Goal: Information Seeking & Learning: Learn about a topic

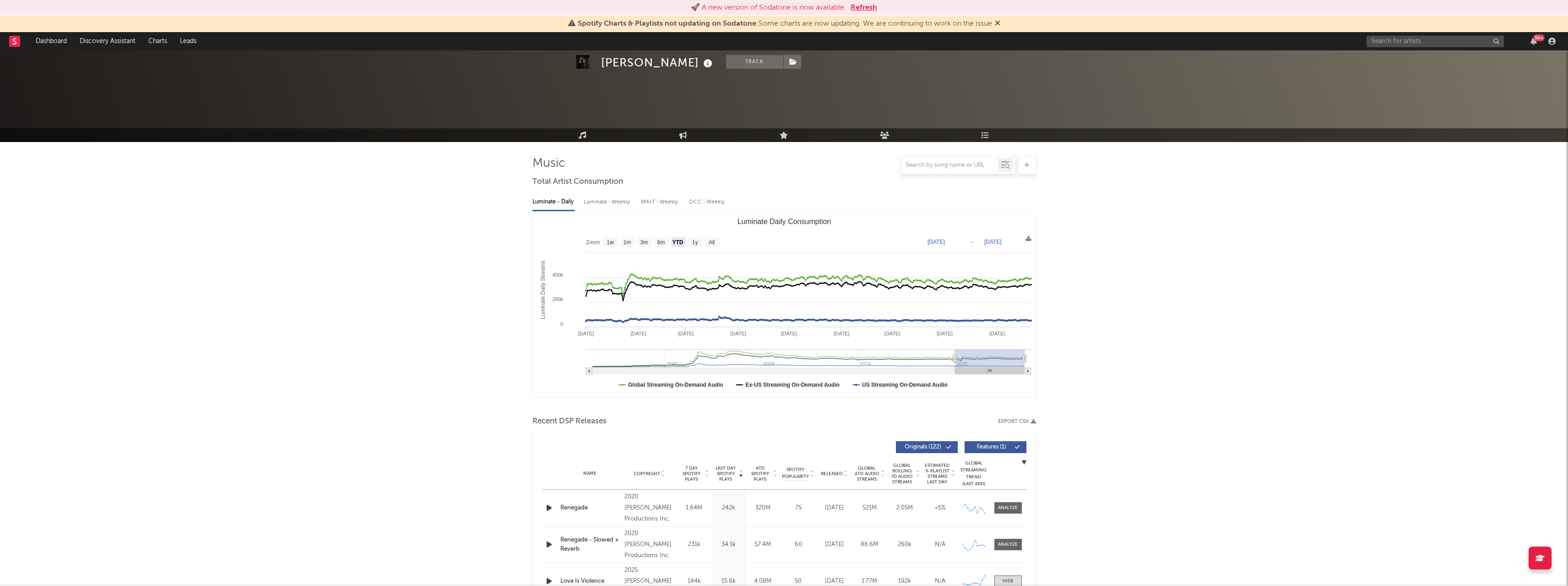
select select "YTD"
select select "6m"
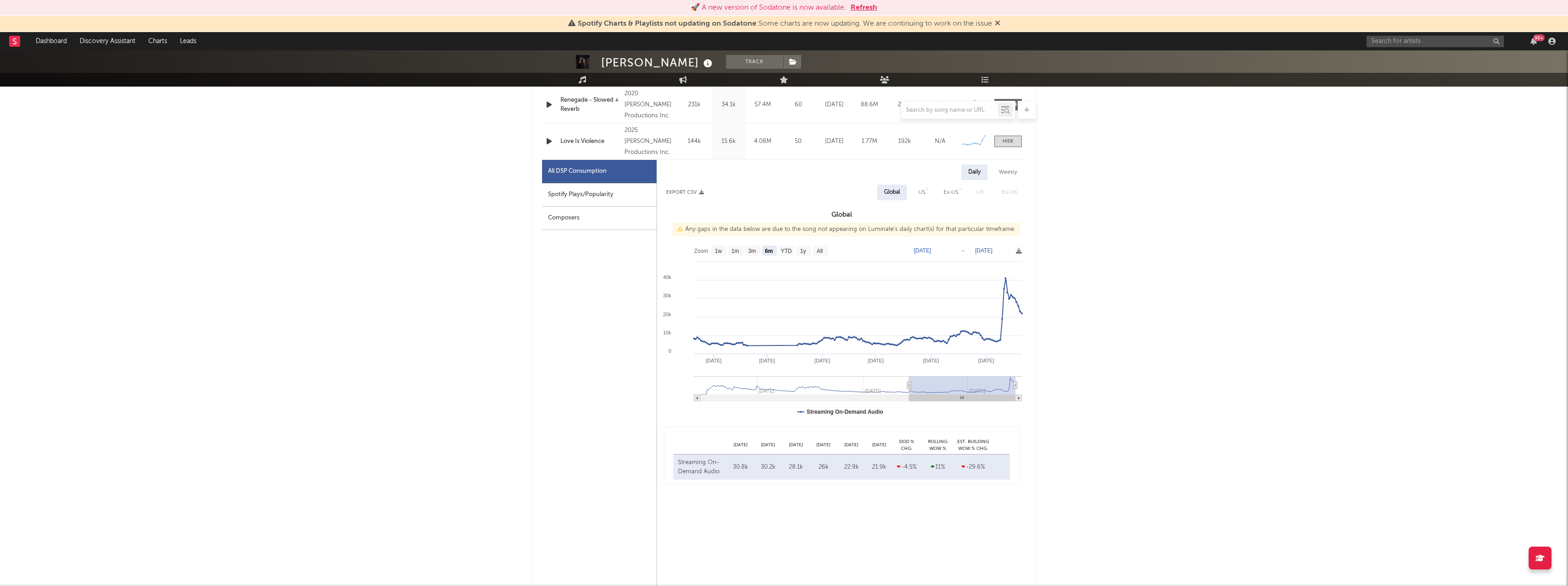
scroll to position [440, 0]
click at [1425, 40] on input "text" at bounding box center [1435, 41] width 138 height 12
click at [1427, 40] on input "[PERSON_NAME]" at bounding box center [1435, 41] width 138 height 12
type input "[PERSON_NAME]"
click at [1395, 54] on link "[PERSON_NAME]" at bounding box center [1435, 62] width 138 height 30
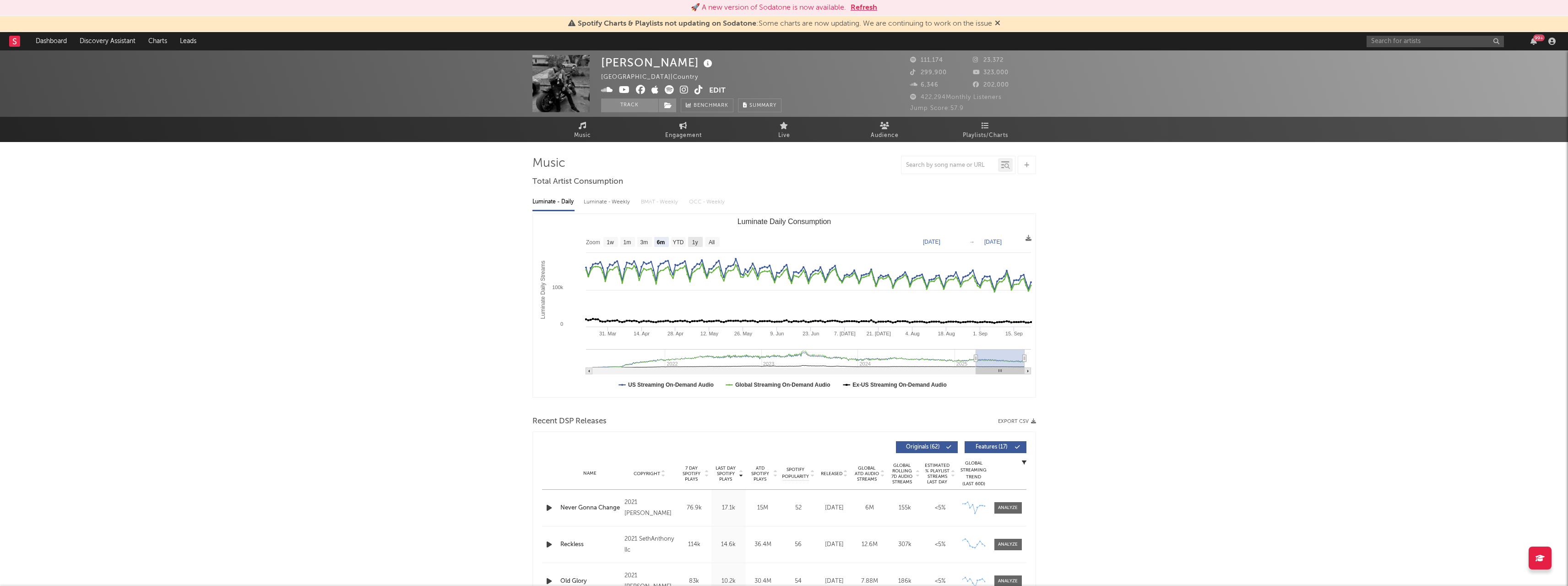
click at [699, 245] on rect "Luminate Daily Consumption" at bounding box center [695, 242] width 15 height 10
select select "1y"
type input "[DATE]"
click at [708, 243] on rect "Luminate Daily Consumption" at bounding box center [712, 242] width 15 height 10
select select "All"
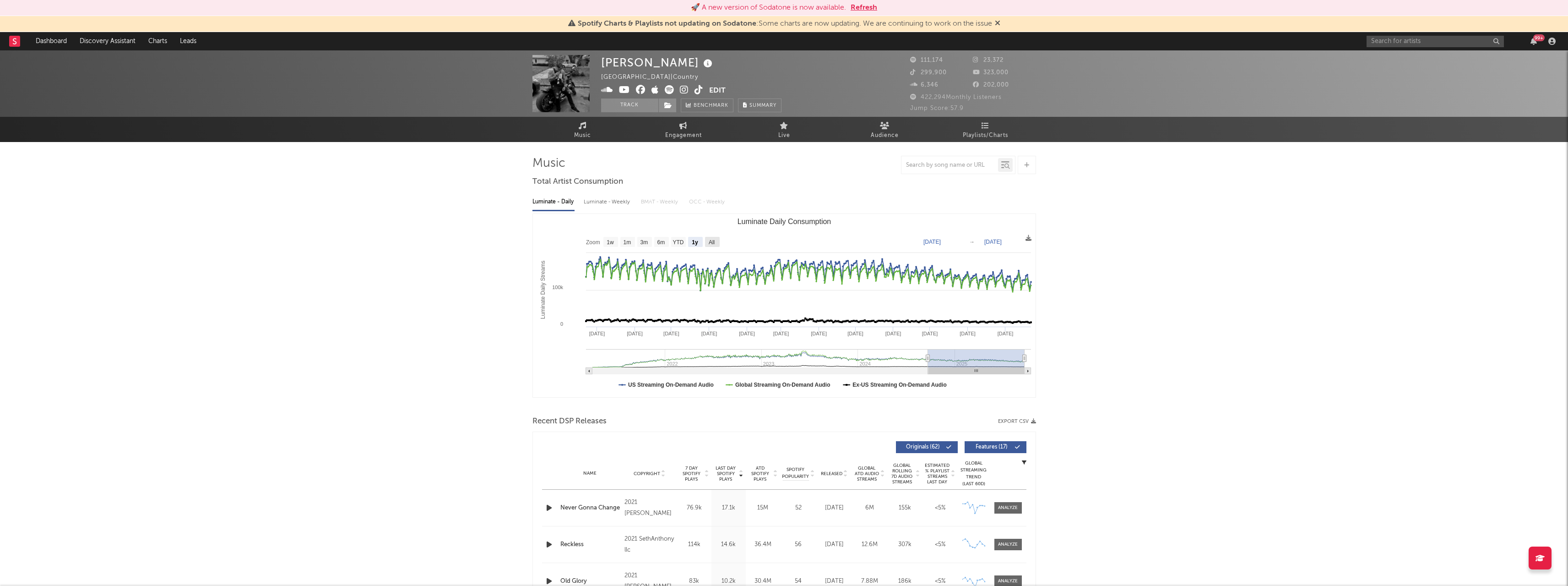
type input "[DATE]"
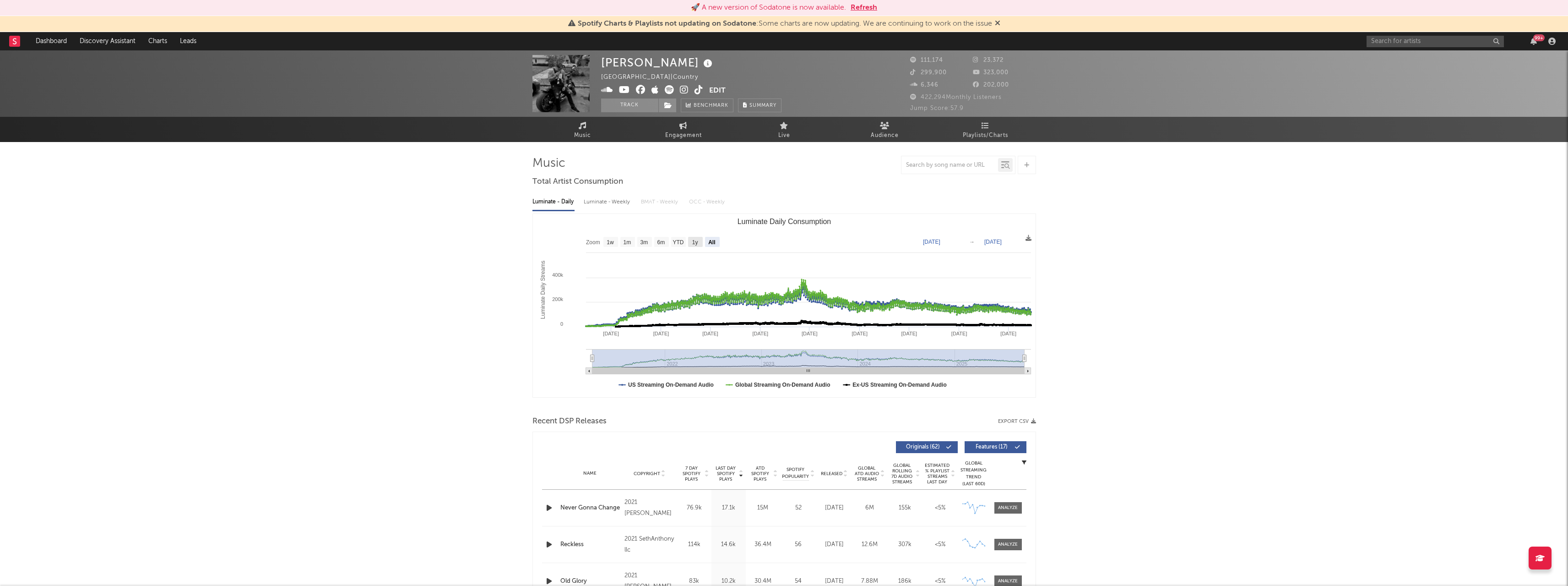
click at [699, 244] on rect "Luminate Daily Consumption" at bounding box center [695, 242] width 15 height 10
select select "1y"
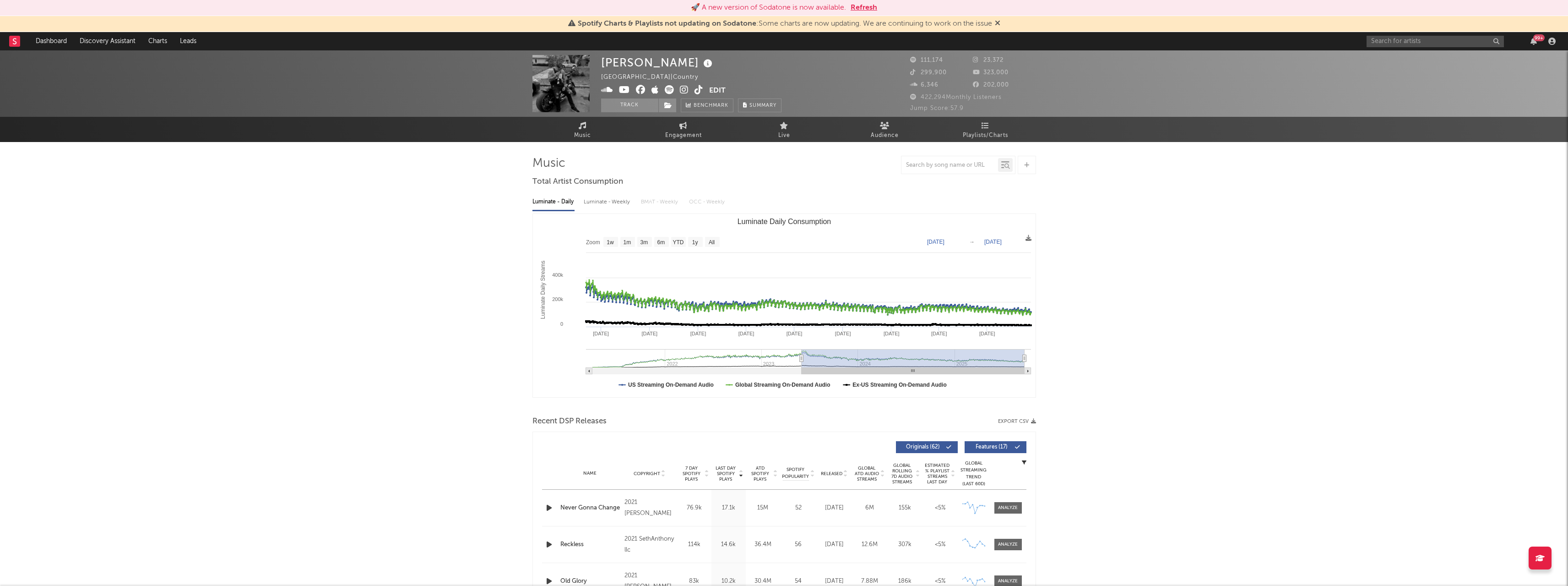
type input "[DATE]"
drag, startPoint x: 928, startPoint y: 356, endPoint x: 801, endPoint y: 356, distance: 127.0
click at [801, 356] on icon "Luminate Daily Consumption" at bounding box center [801, 358] width 4 height 7
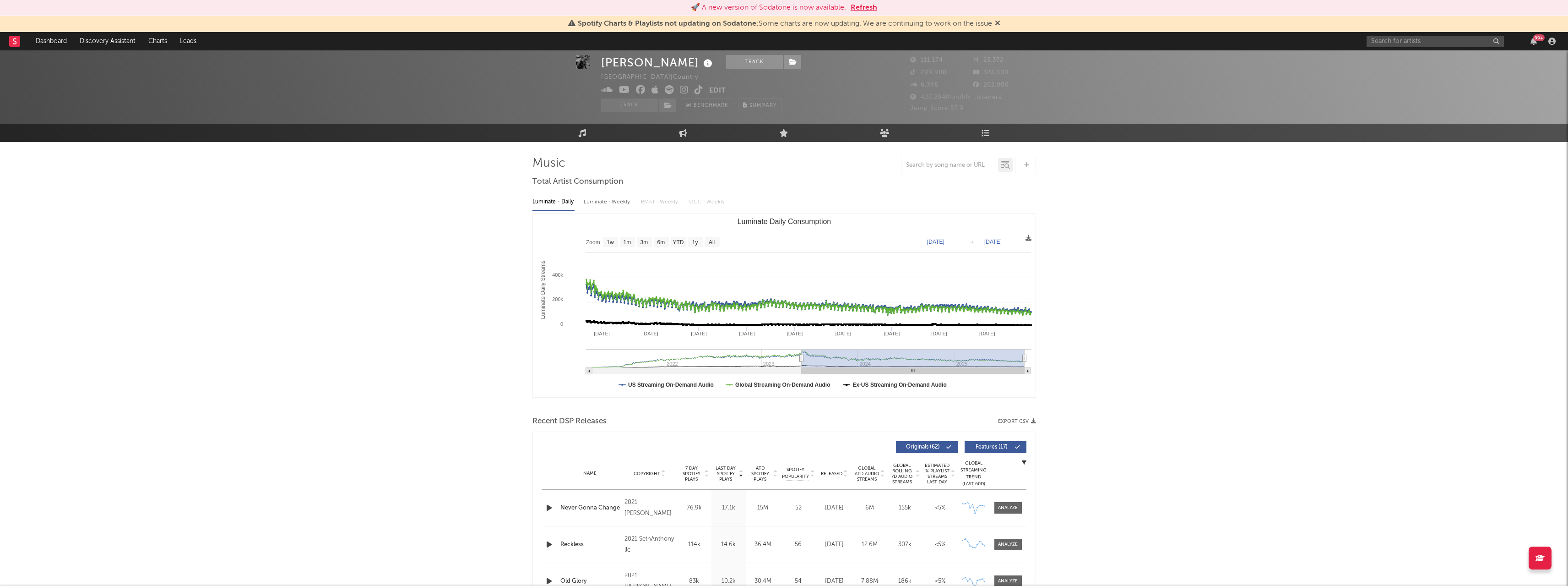
scroll to position [46, 0]
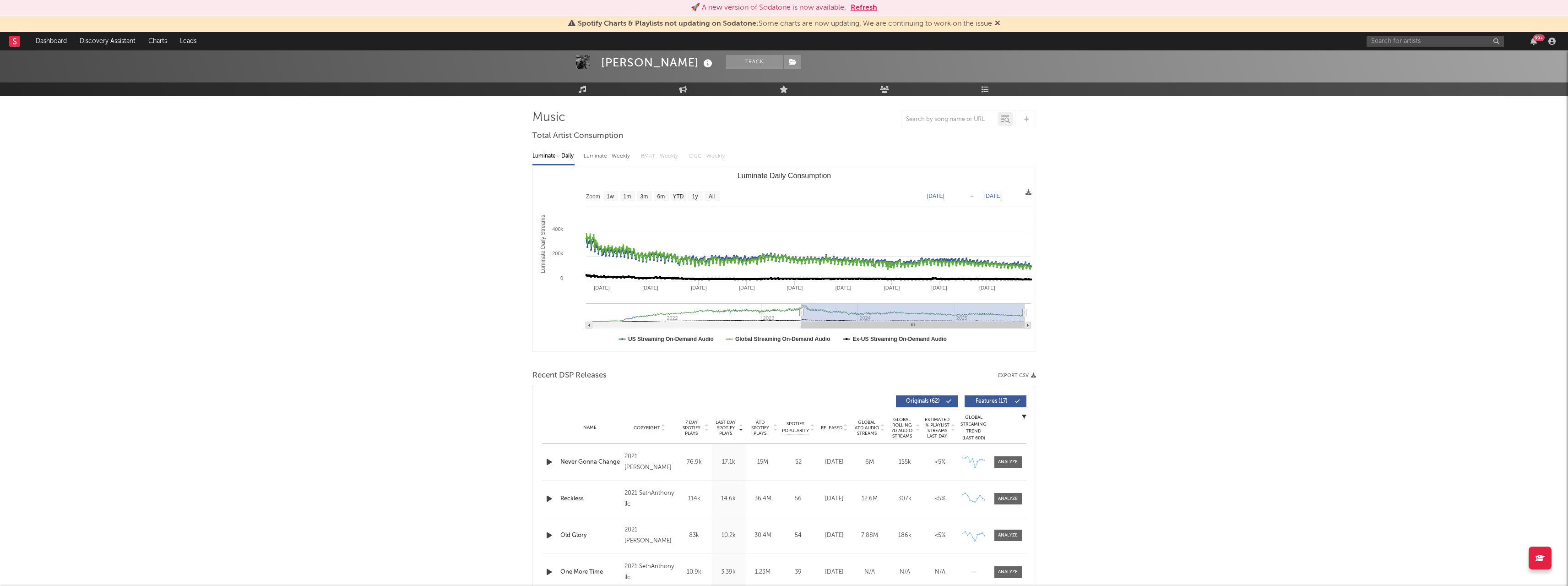
click at [595, 155] on div "Luminate - Weekly" at bounding box center [607, 157] width 48 height 16
select select "6m"
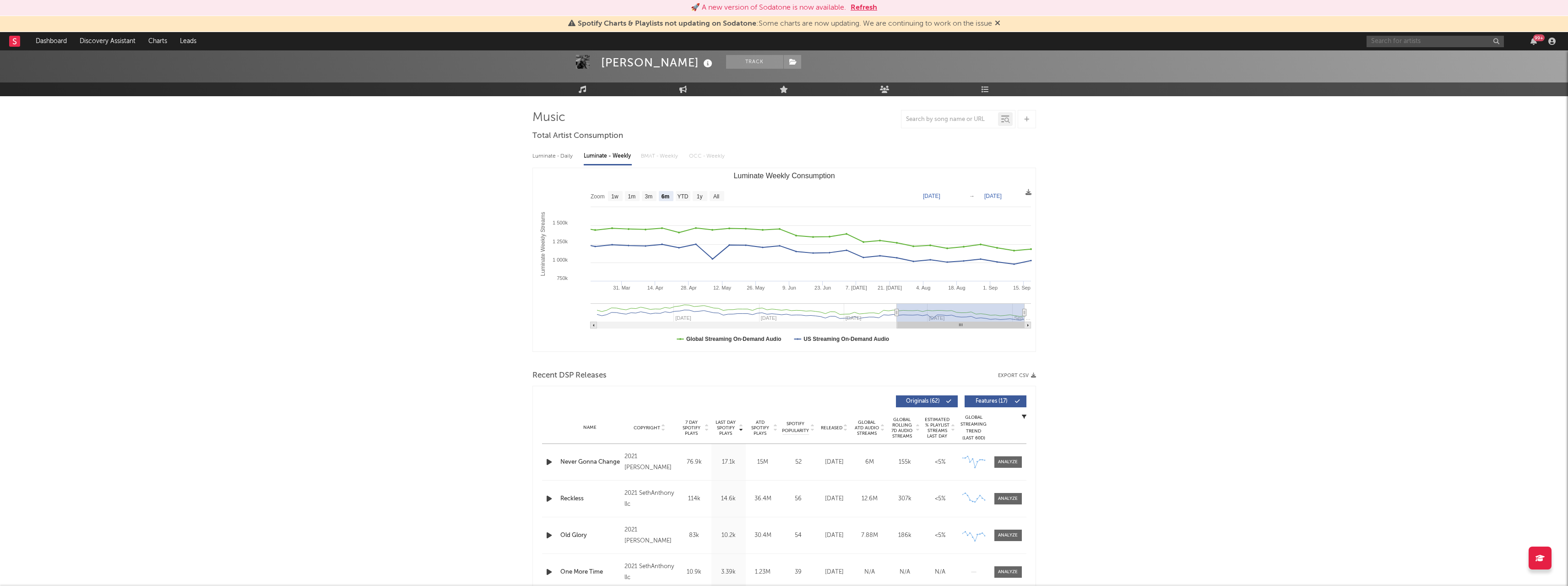
click at [1412, 45] on input "text" at bounding box center [1435, 41] width 138 height 12
type input "scarlxrd"
click at [1379, 58] on div at bounding box center [1382, 63] width 21 height 21
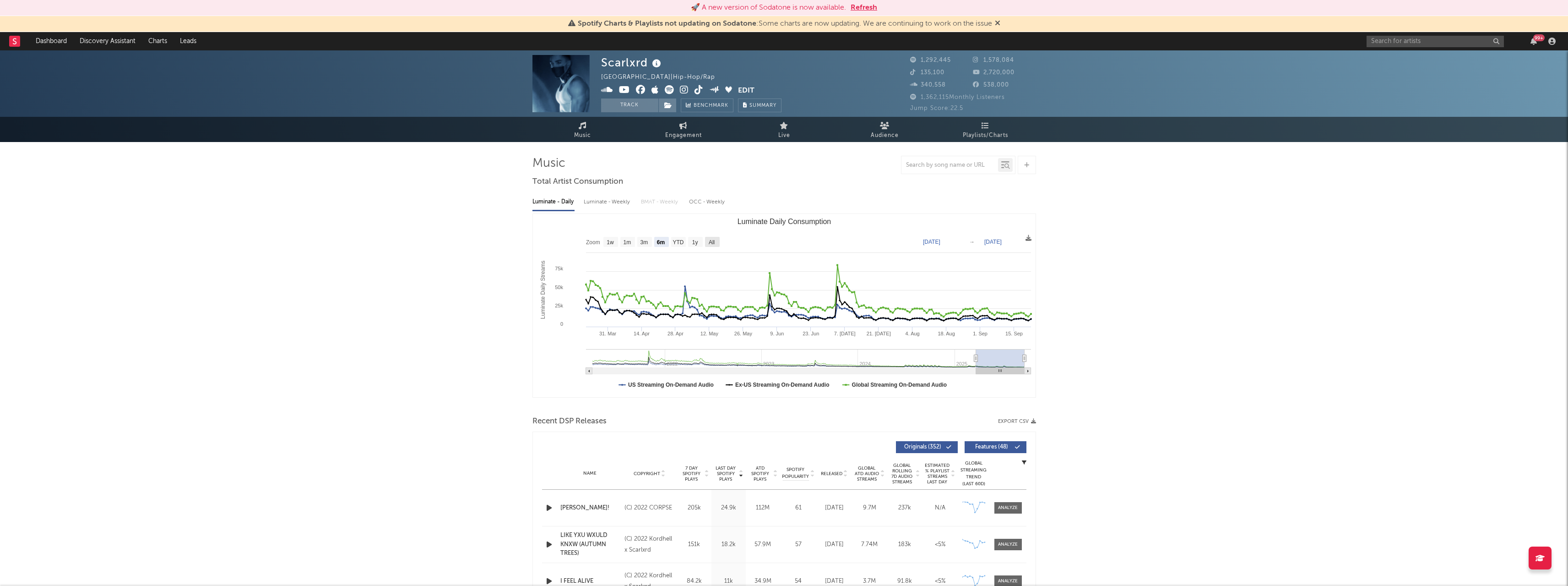
click at [718, 241] on rect "Luminate Daily Consumption" at bounding box center [712, 242] width 15 height 10
select select "All"
type input "[DATE]"
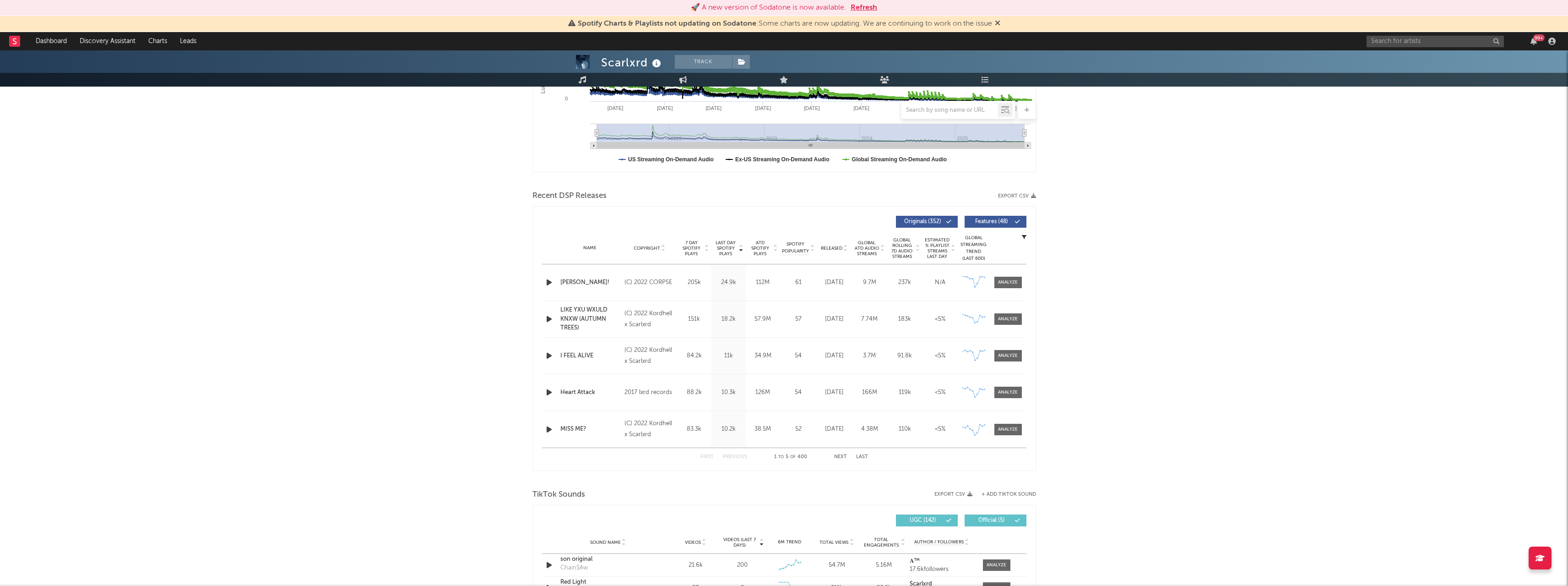
scroll to position [229, 0]
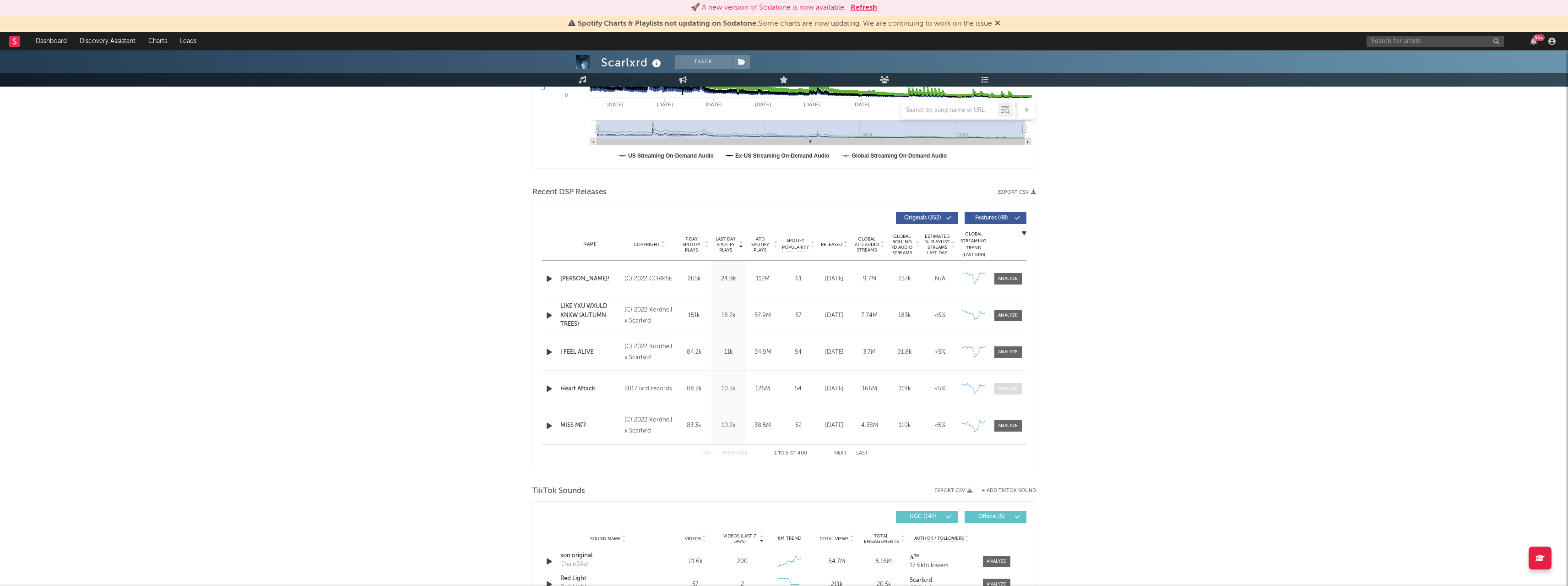
click at [1013, 391] on div at bounding box center [1008, 389] width 19 height 7
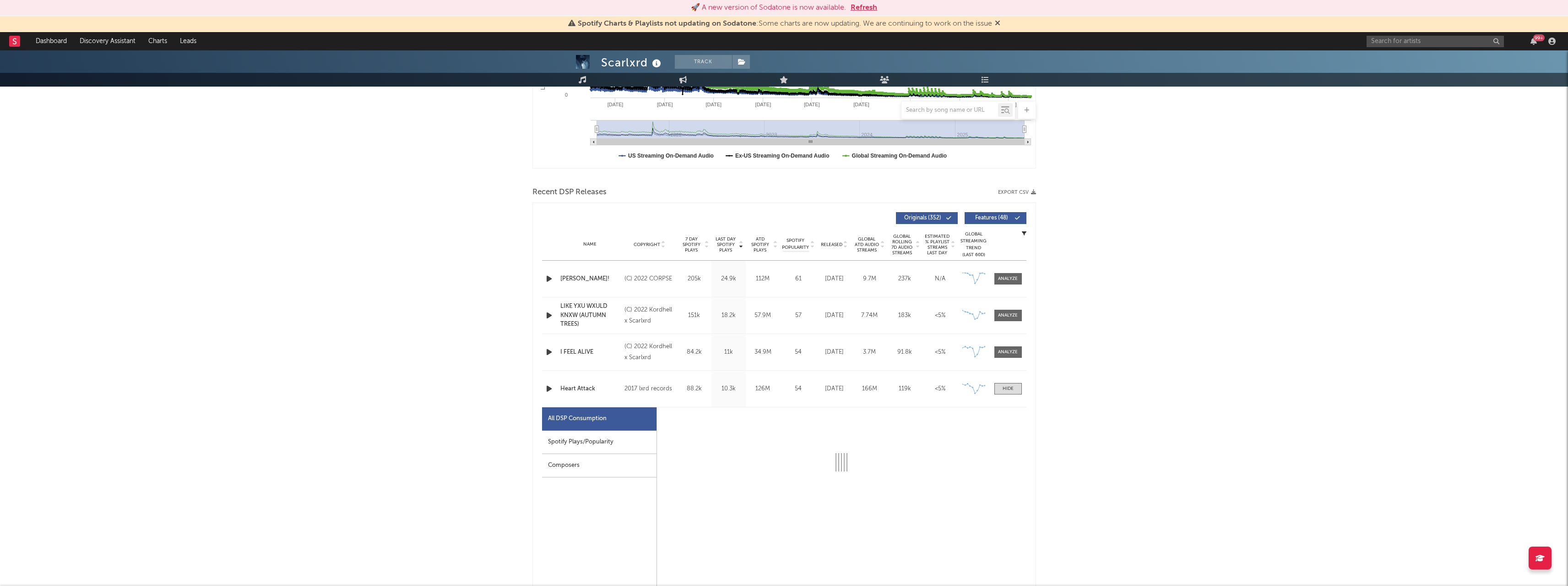
select select "6m"
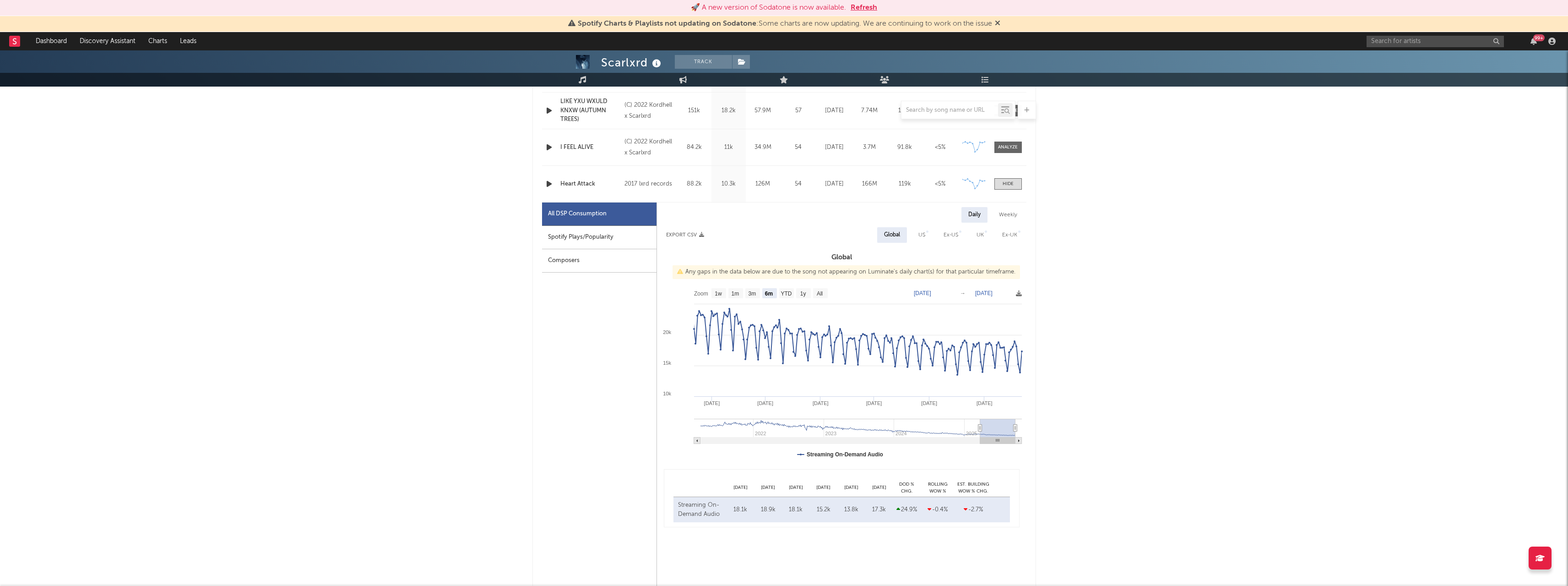
scroll to position [458, 0]
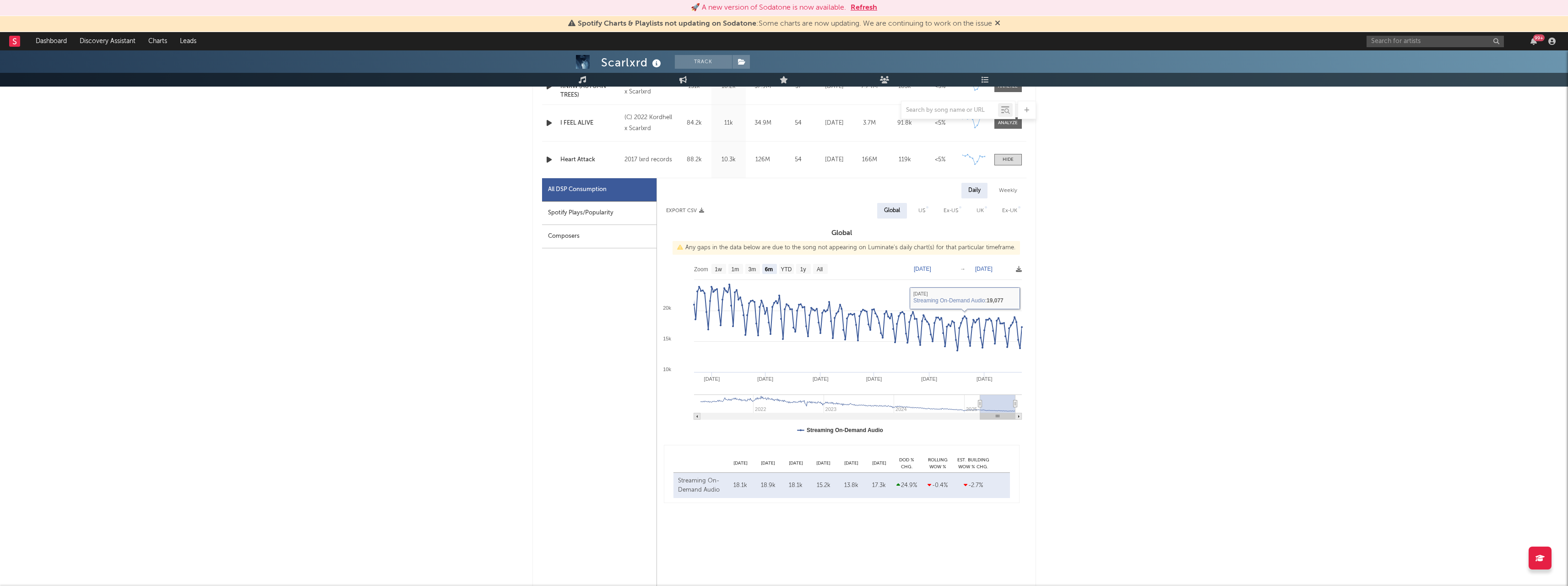
click at [1007, 193] on div "Weekly" at bounding box center [1008, 191] width 32 height 16
select select "6m"
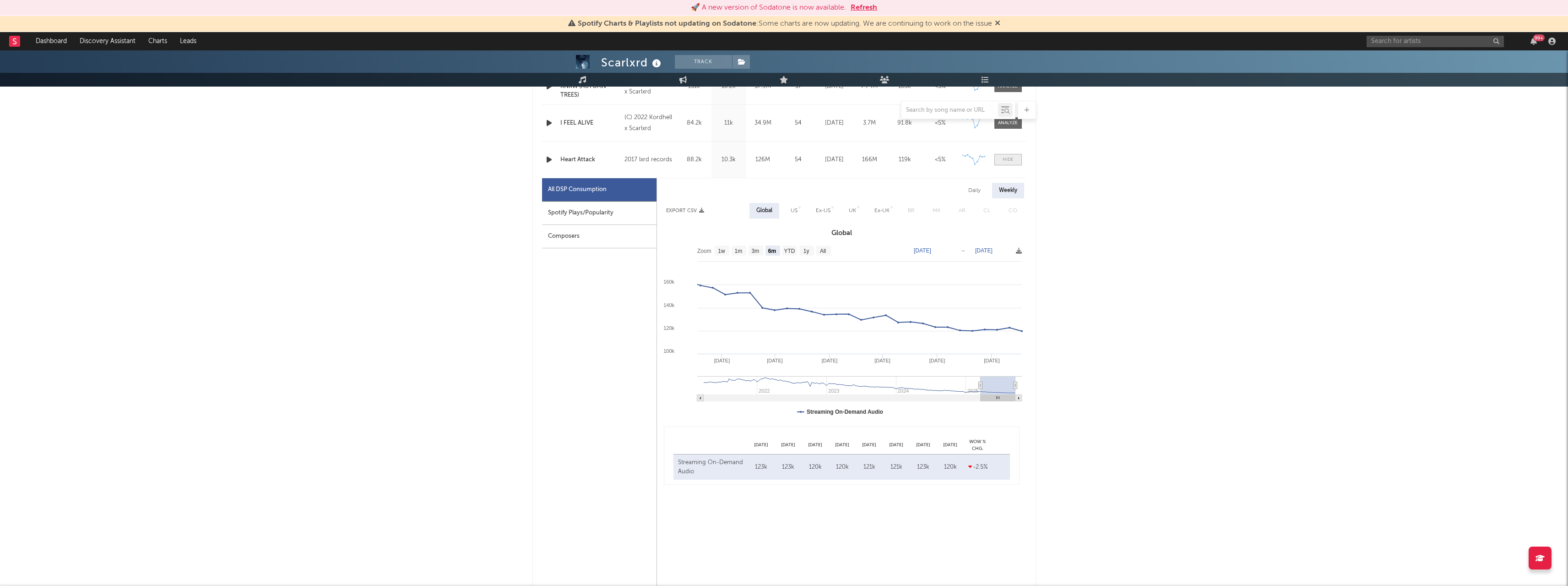
click at [1015, 162] on span at bounding box center [1008, 160] width 27 height 12
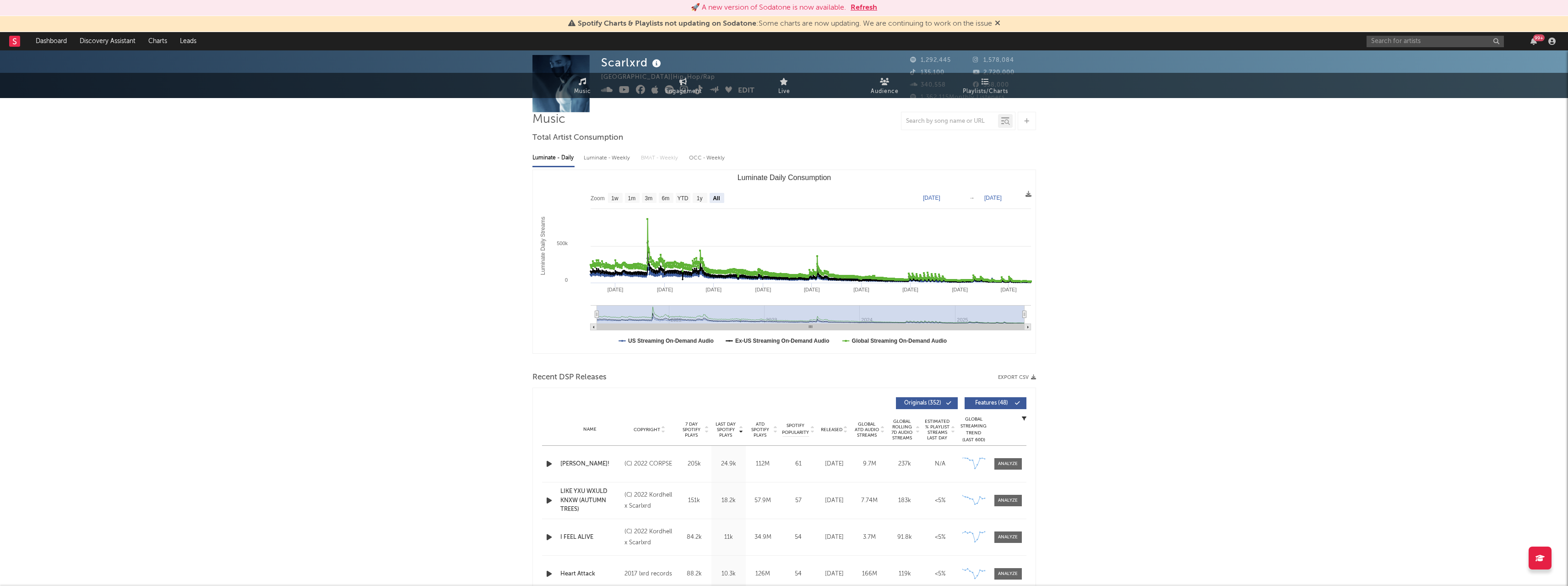
scroll to position [0, 0]
